Goal: Transaction & Acquisition: Purchase product/service

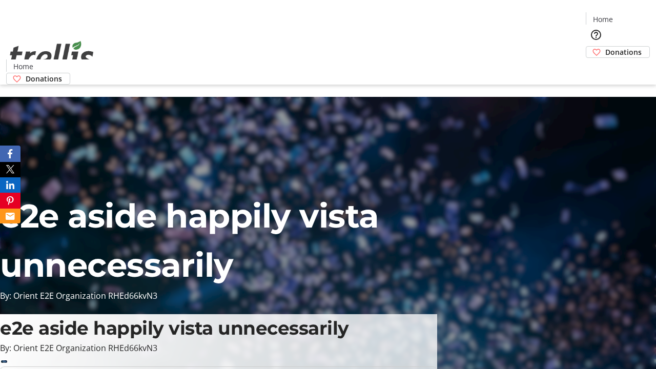
click at [606, 47] on span "Donations" at bounding box center [624, 52] width 36 height 11
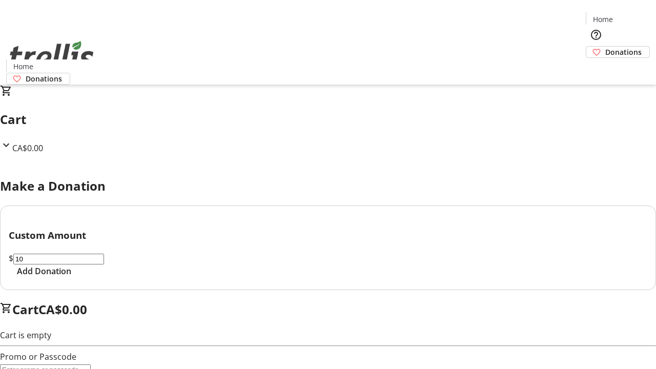
click at [71, 277] on span "Add Donation" at bounding box center [44, 271] width 54 height 12
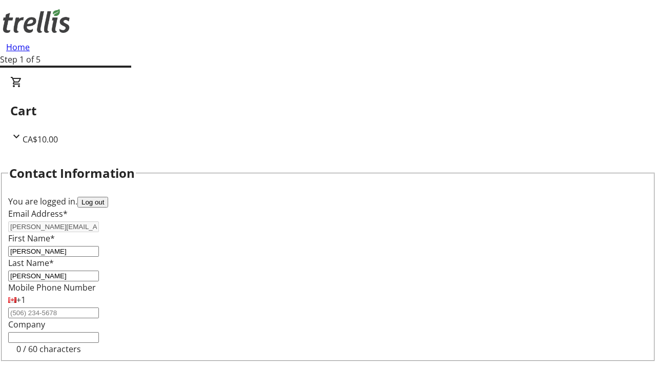
select select "BC"
select select "CA"
type input "V1Y 0C2"
